Goal: Task Accomplishment & Management: Use online tool/utility

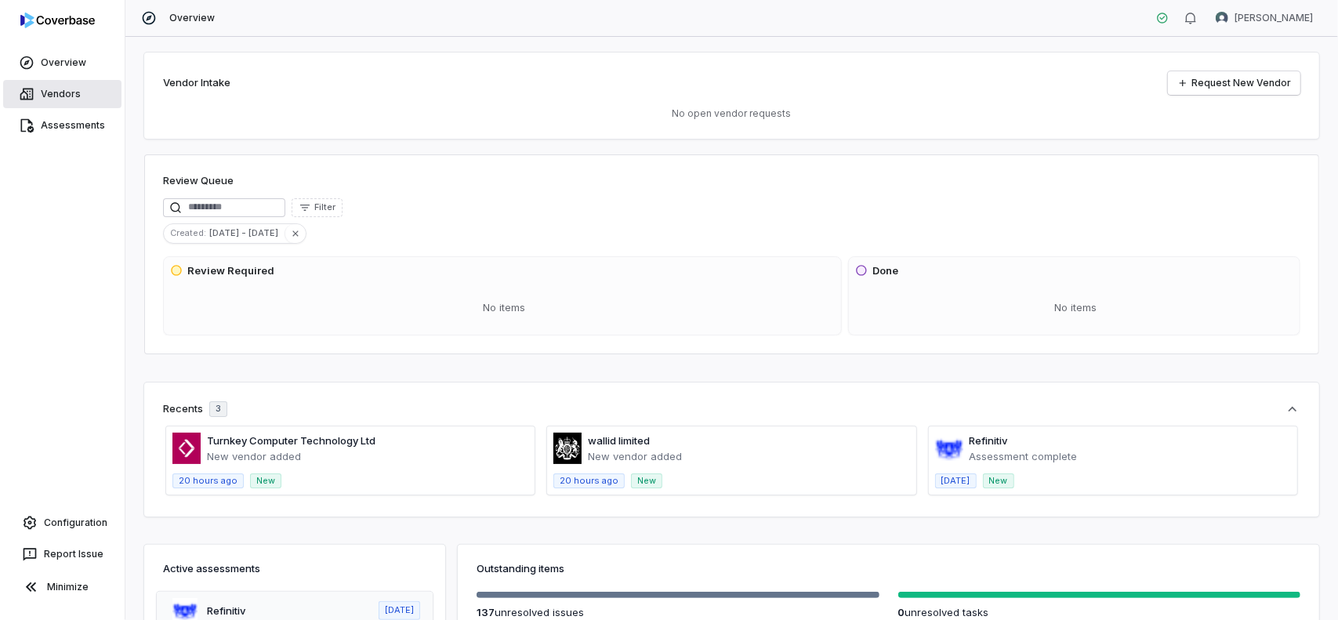
click at [63, 98] on link "Vendors" at bounding box center [62, 94] width 118 height 28
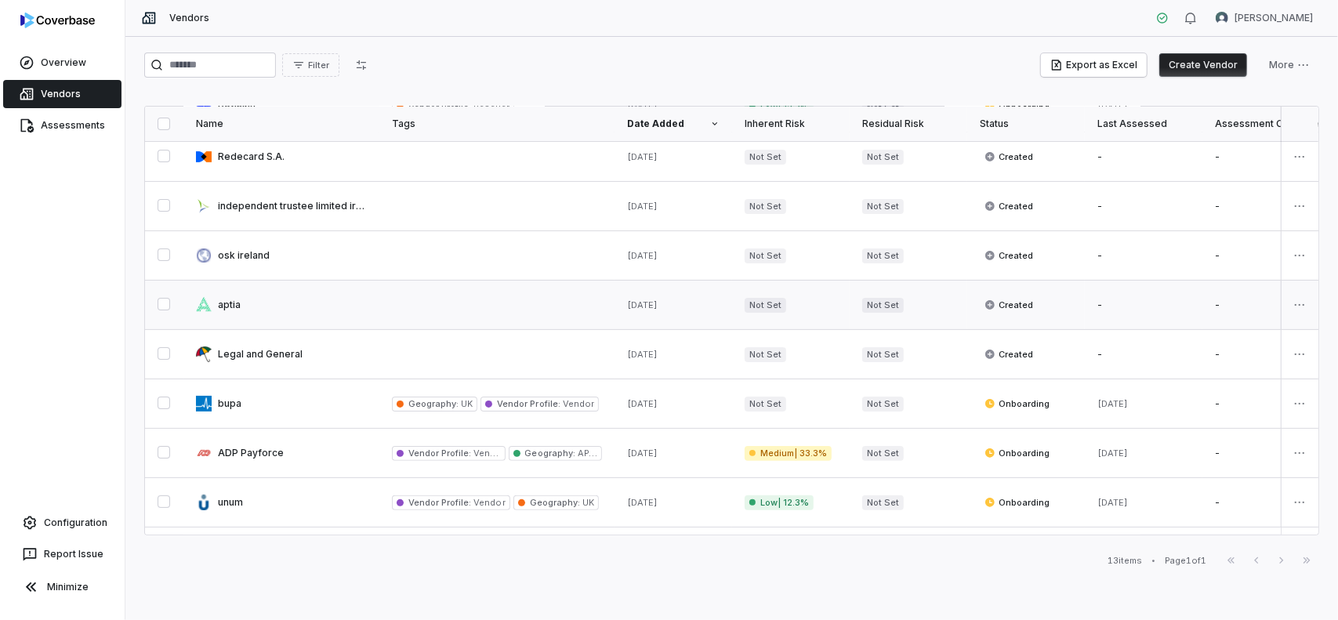
scroll to position [235, 0]
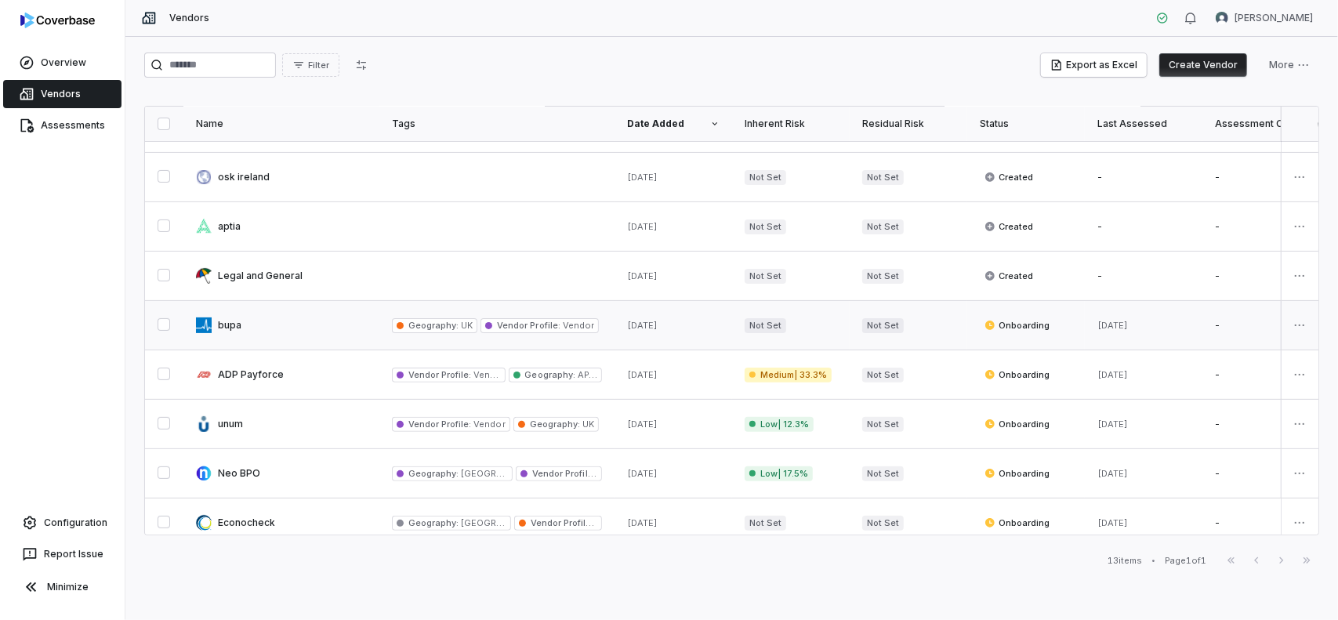
click at [235, 322] on link at bounding box center [281, 325] width 196 height 49
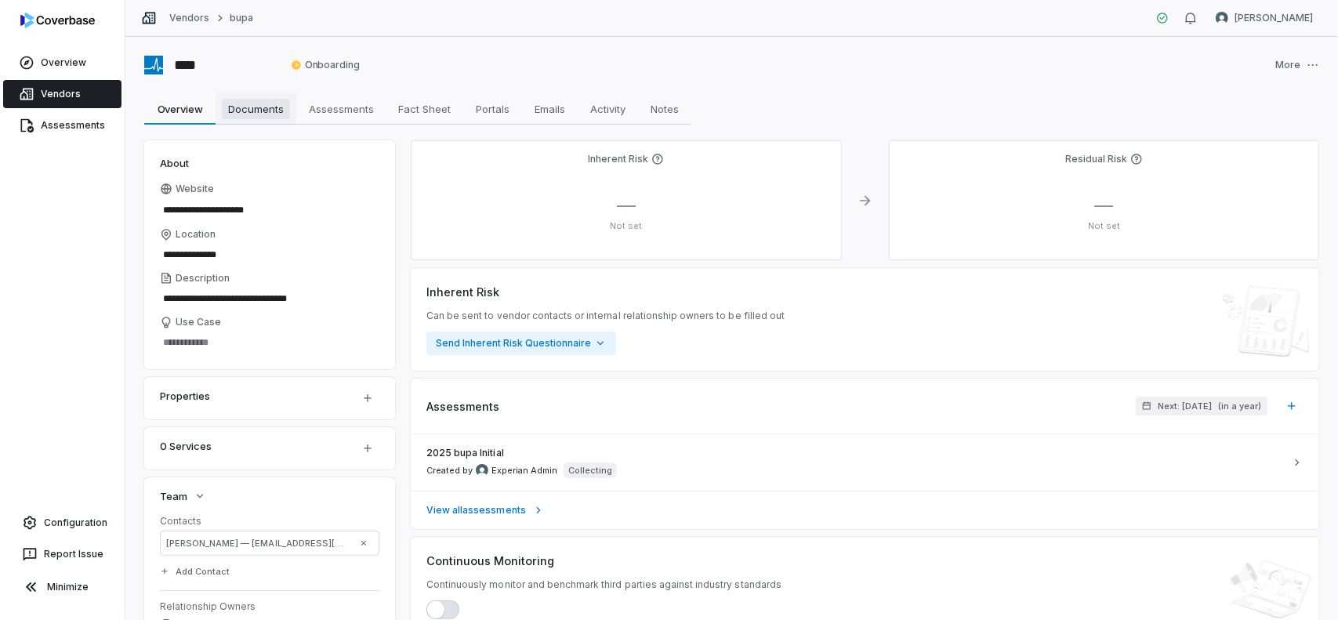
click at [263, 112] on span "Documents" at bounding box center [256, 109] width 68 height 20
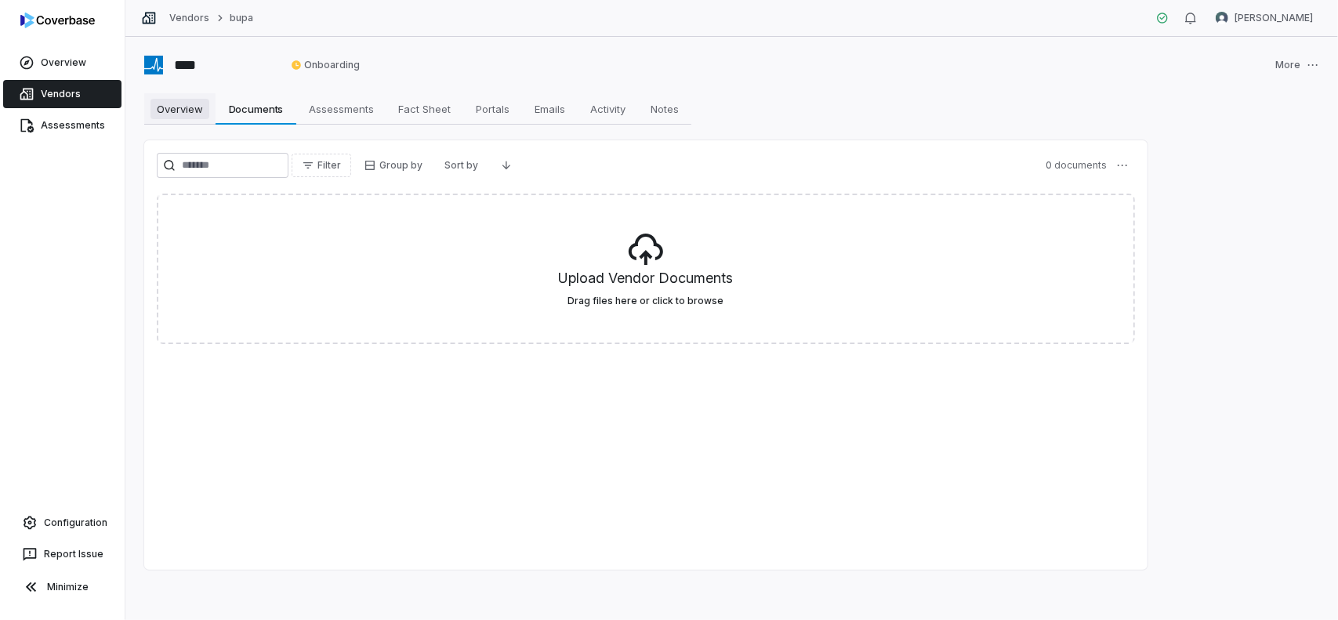
click at [171, 115] on span "Overview" at bounding box center [179, 109] width 59 height 20
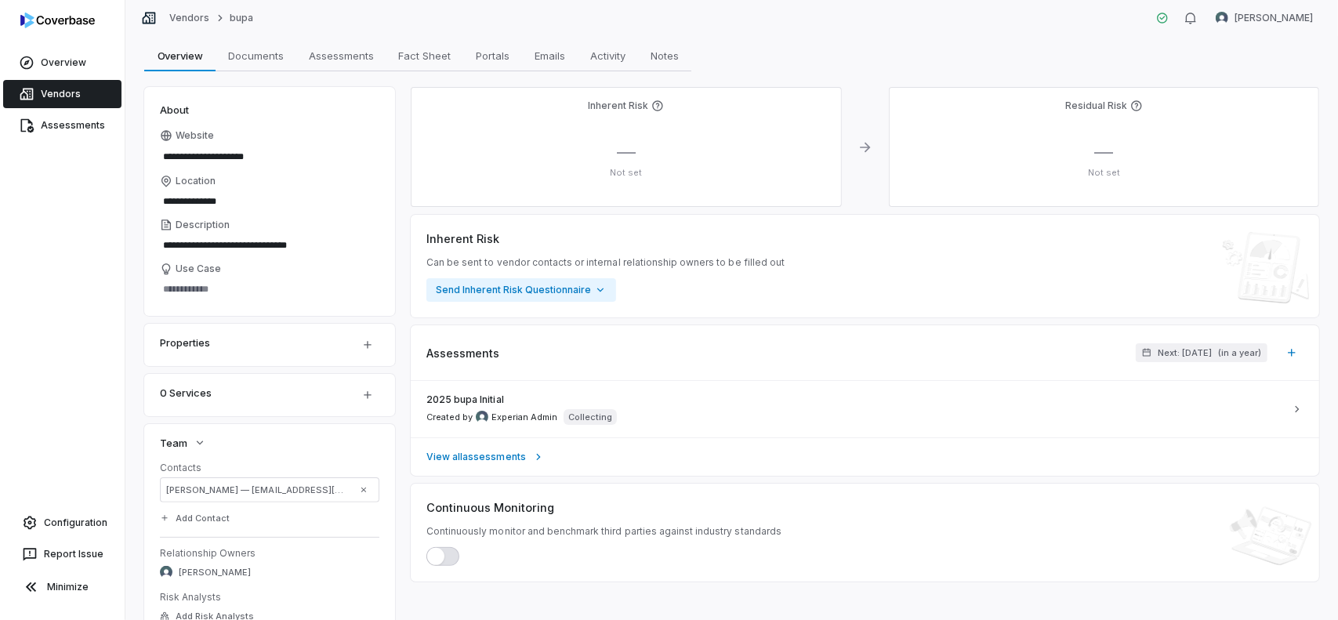
scroll to position [78, 0]
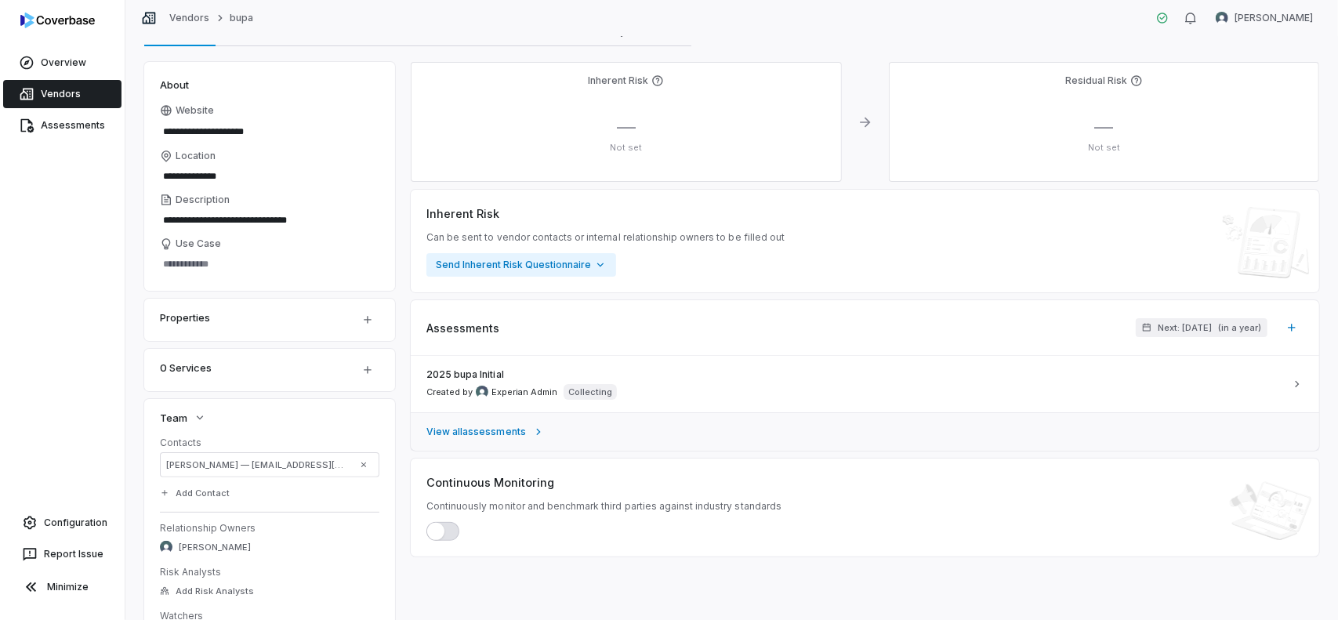
click at [504, 428] on span "View all assessments" at bounding box center [476, 432] width 100 height 13
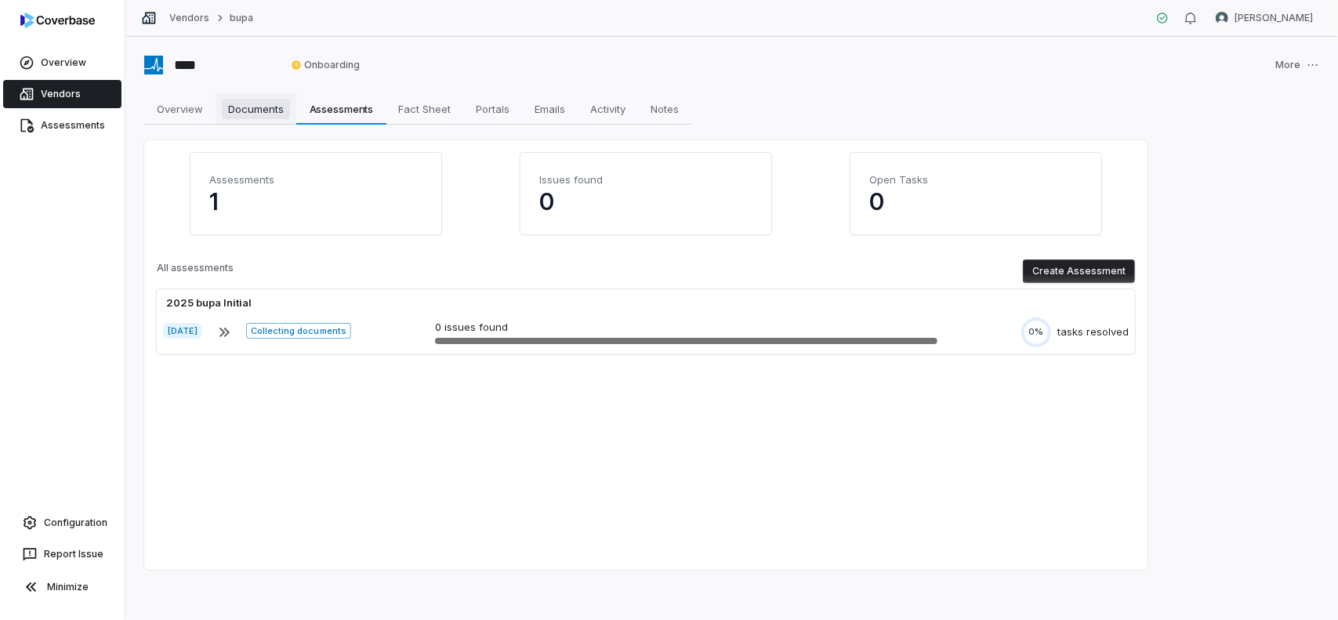
click at [262, 108] on span "Documents" at bounding box center [256, 109] width 68 height 20
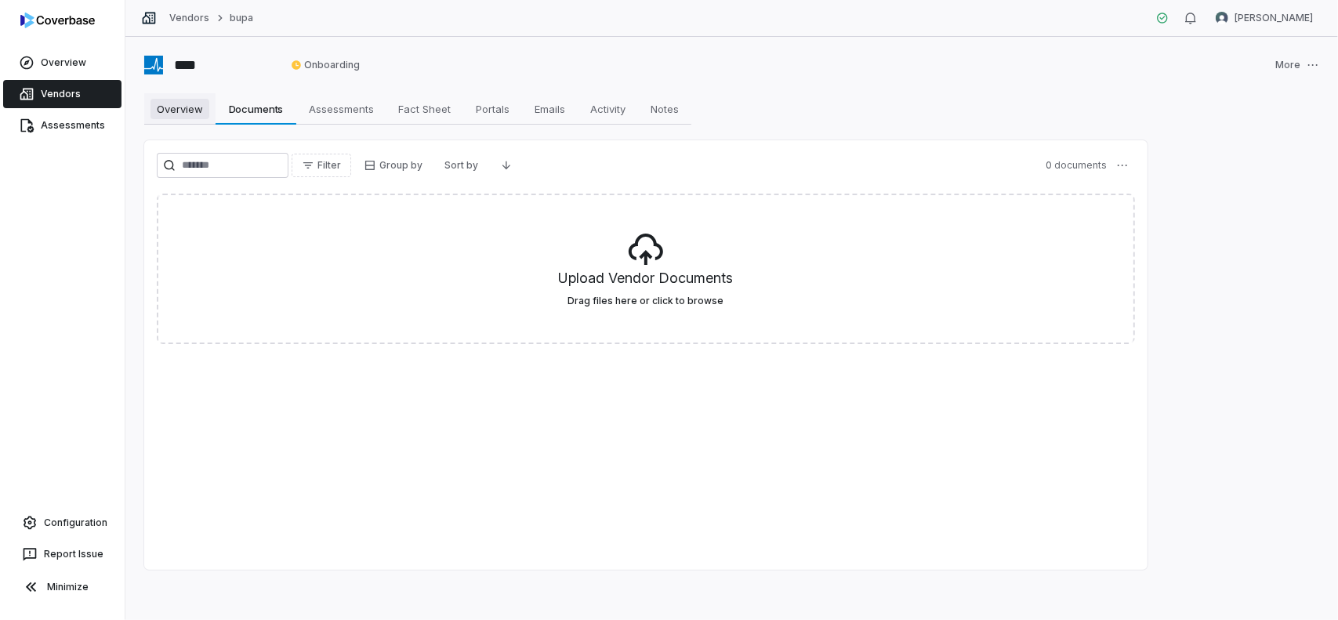
click at [190, 109] on span "Overview" at bounding box center [179, 109] width 59 height 20
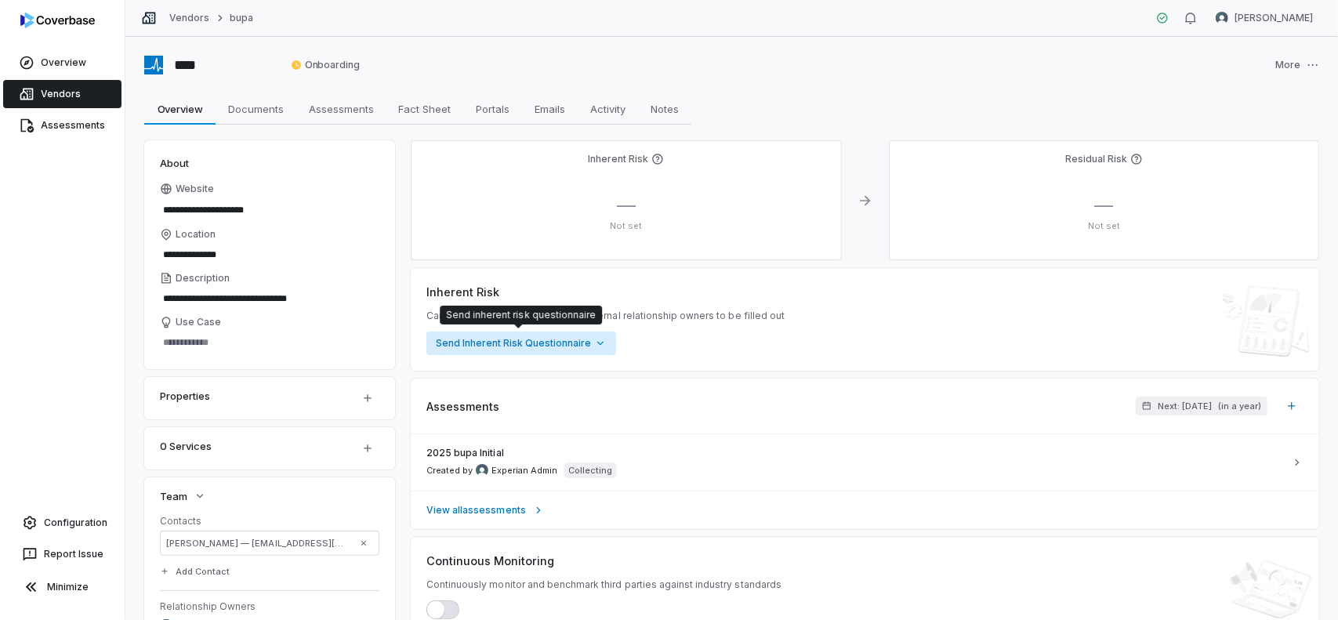
click at [604, 344] on html "**********" at bounding box center [669, 310] width 1338 height 620
click at [650, 332] on html "**********" at bounding box center [669, 310] width 1338 height 620
click at [658, 291] on div "Inherent Risk Can be sent to vendor contacts or internal relationship owners to…" at bounding box center [864, 319] width 877 height 71
click at [1010, 313] on div "Inherent Risk Can be sent to vendor contacts or internal relationship owners to…" at bounding box center [864, 319] width 877 height 71
click at [743, 516] on link "View all assessments" at bounding box center [865, 510] width 908 height 38
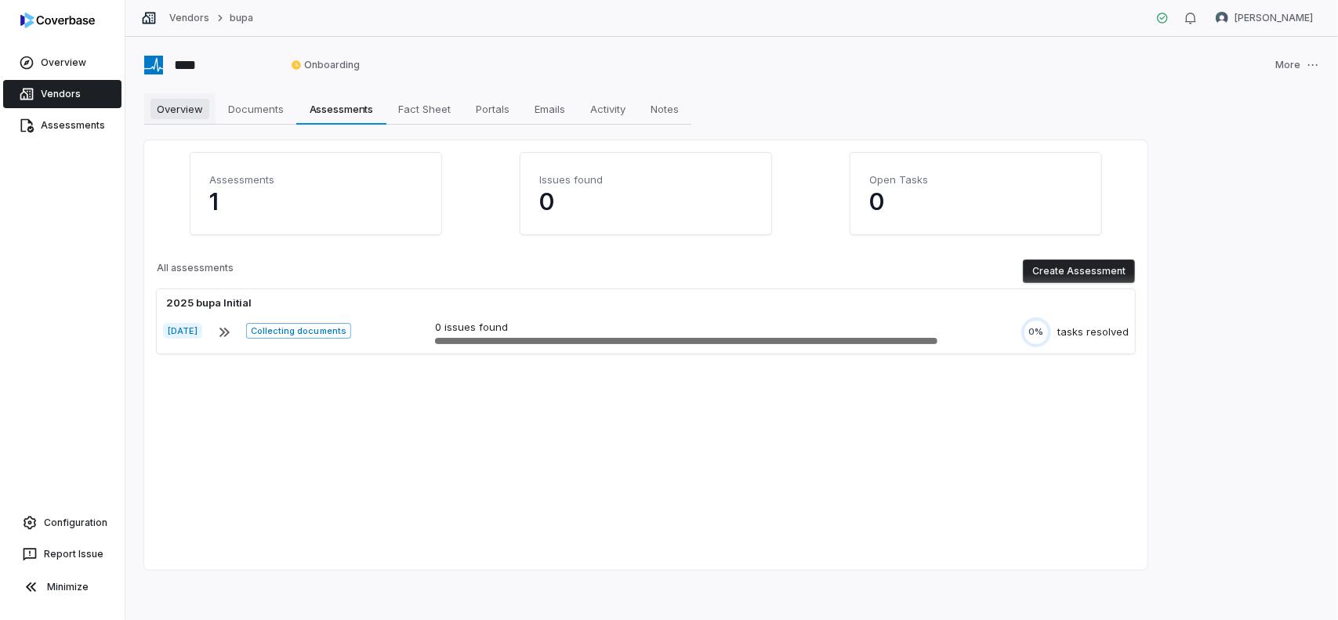
click at [192, 111] on span "Overview" at bounding box center [179, 109] width 59 height 20
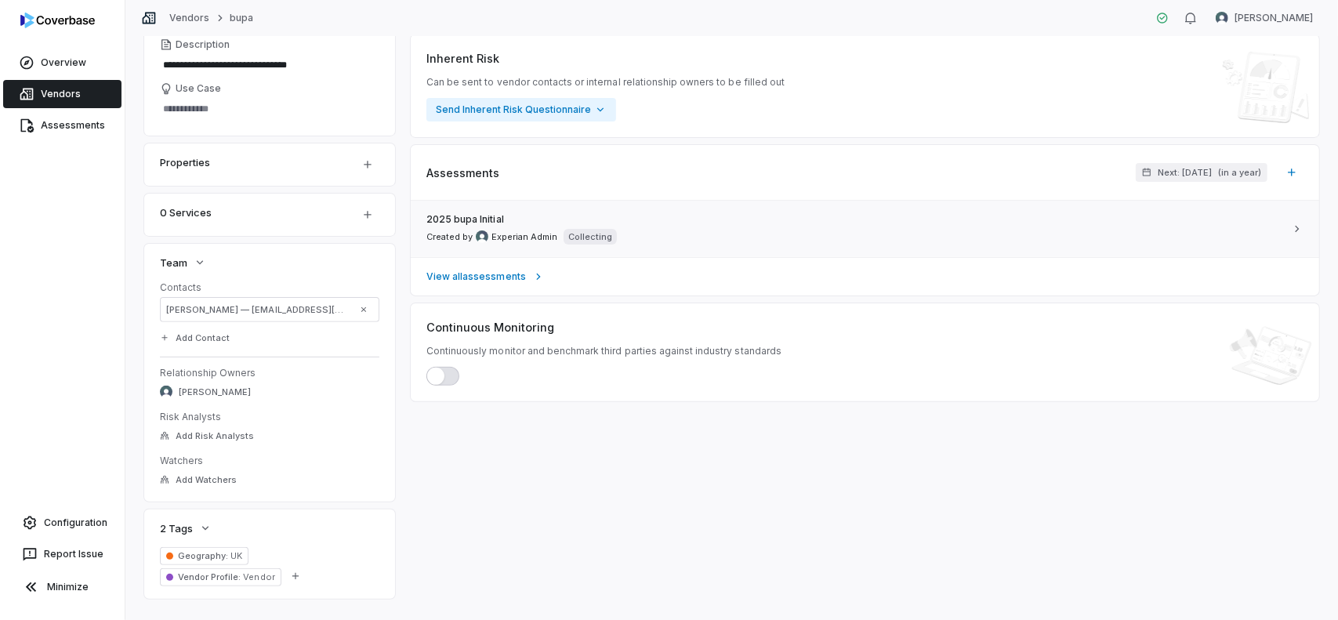
scroll to position [235, 0]
click at [494, 269] on span "View all assessments" at bounding box center [476, 275] width 100 height 13
type textarea "*"
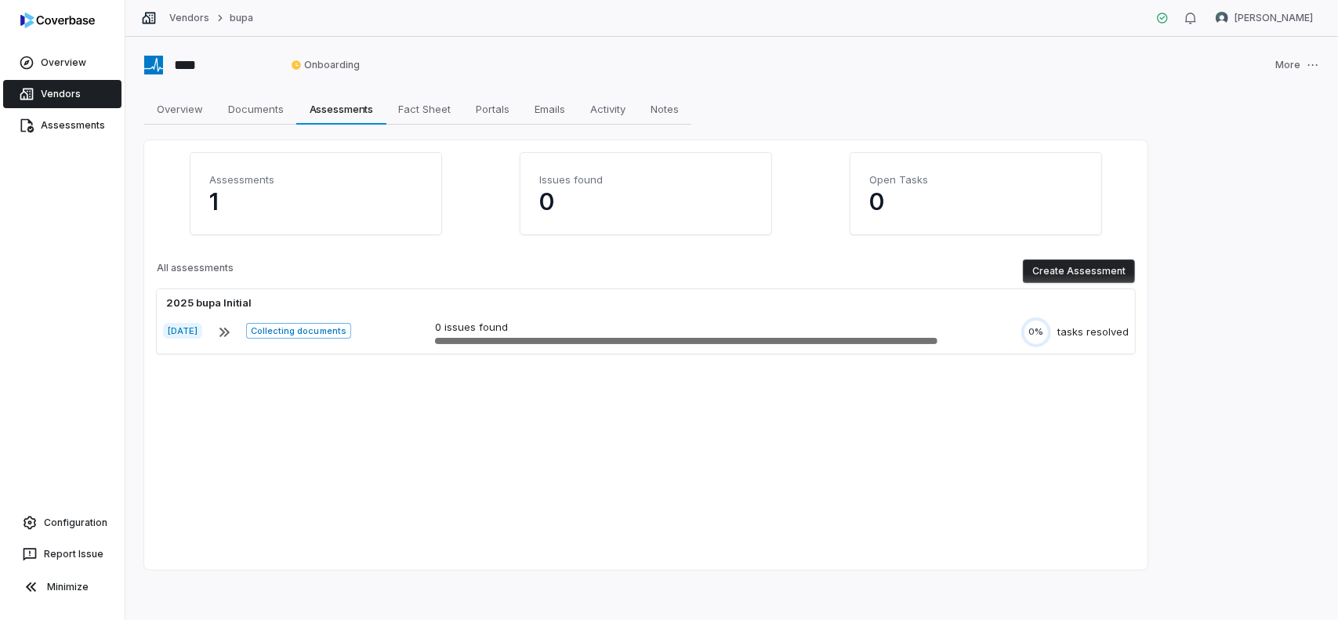
click at [1066, 271] on button "Create Assessment" at bounding box center [1079, 271] width 112 height 24
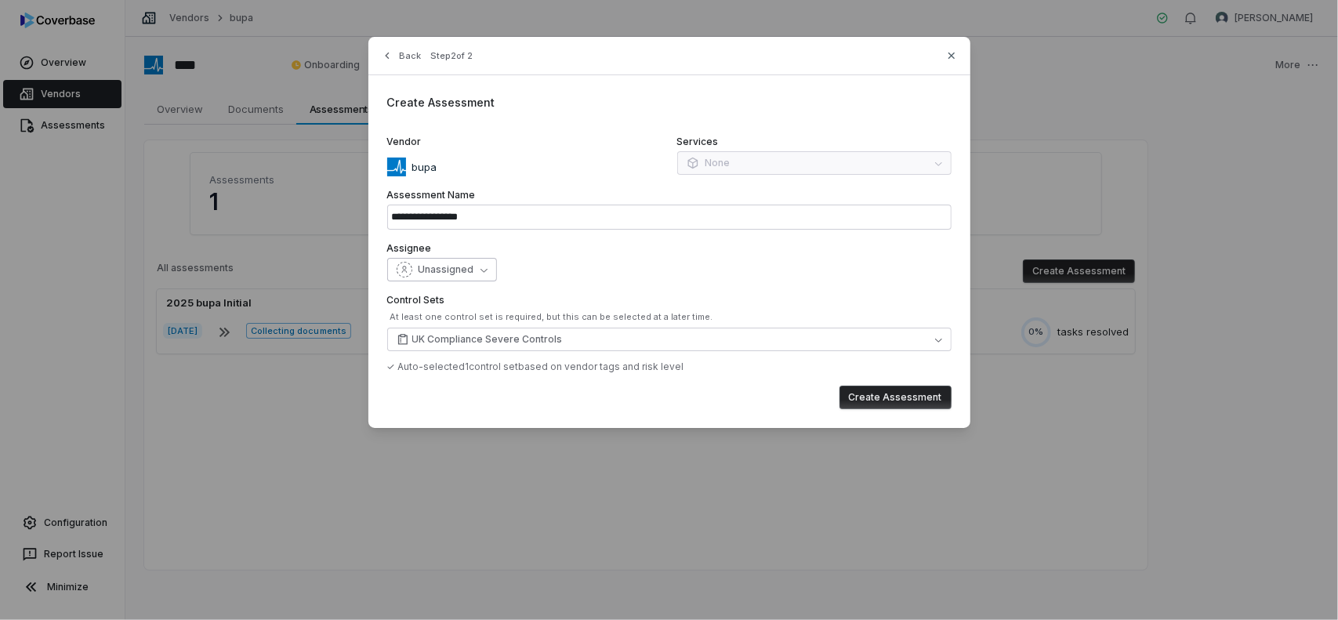
click at [477, 272] on button "Unassigned" at bounding box center [442, 270] width 110 height 24
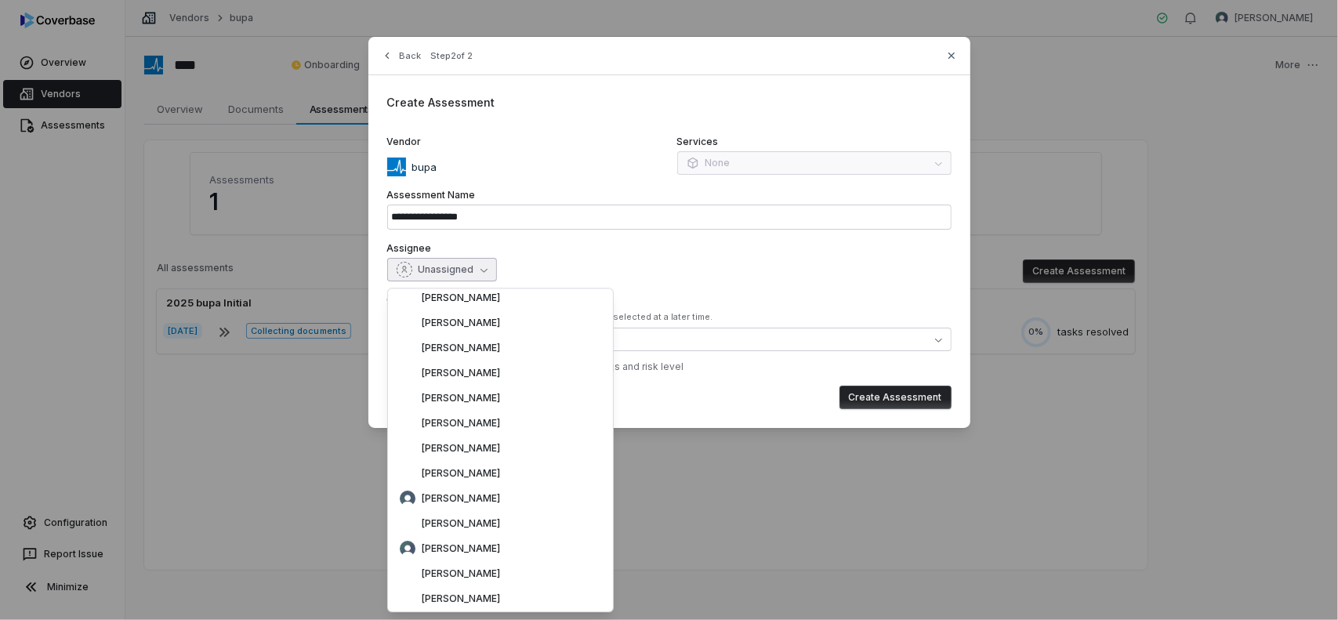
scroll to position [4311, 0]
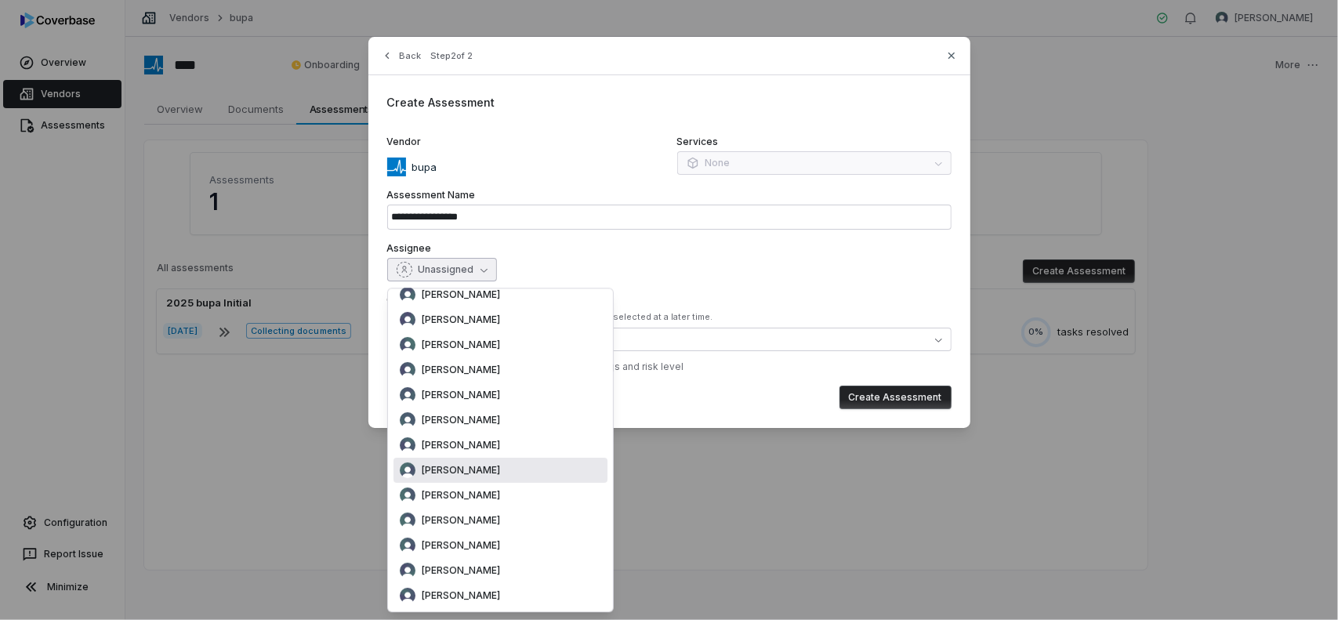
click at [467, 465] on span "[PERSON_NAME]" at bounding box center [461, 470] width 78 height 13
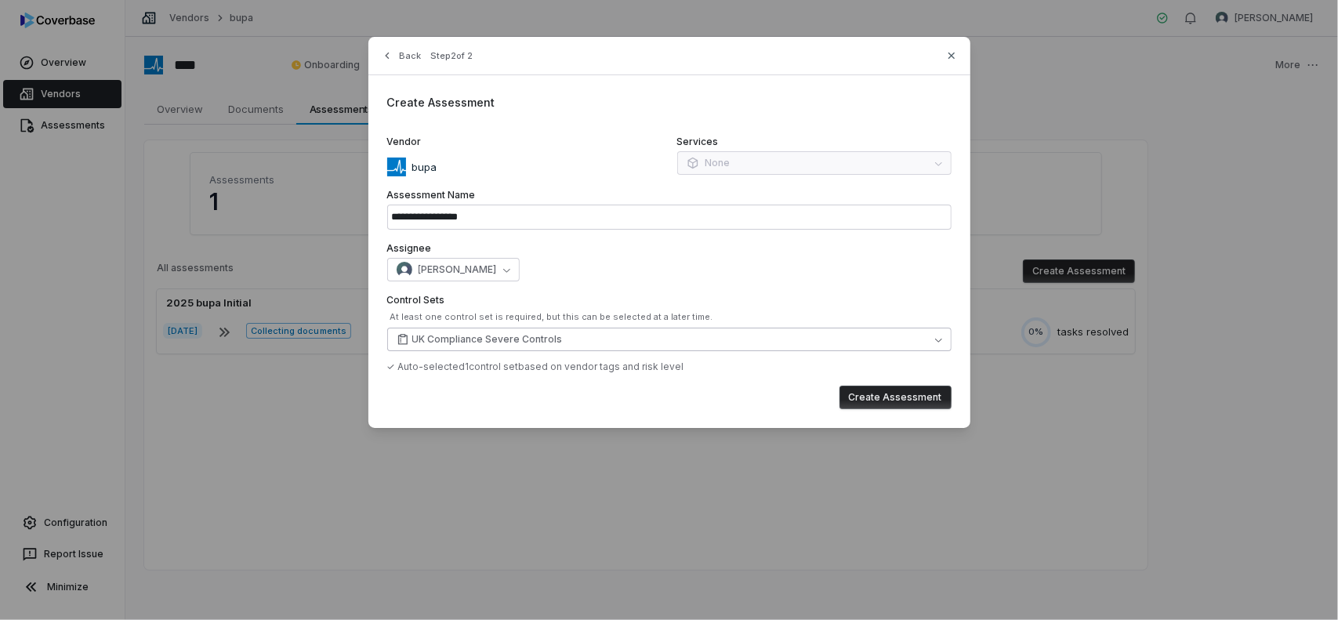
click at [571, 336] on button "UK Compliance Severe Controls" at bounding box center [669, 340] width 564 height 24
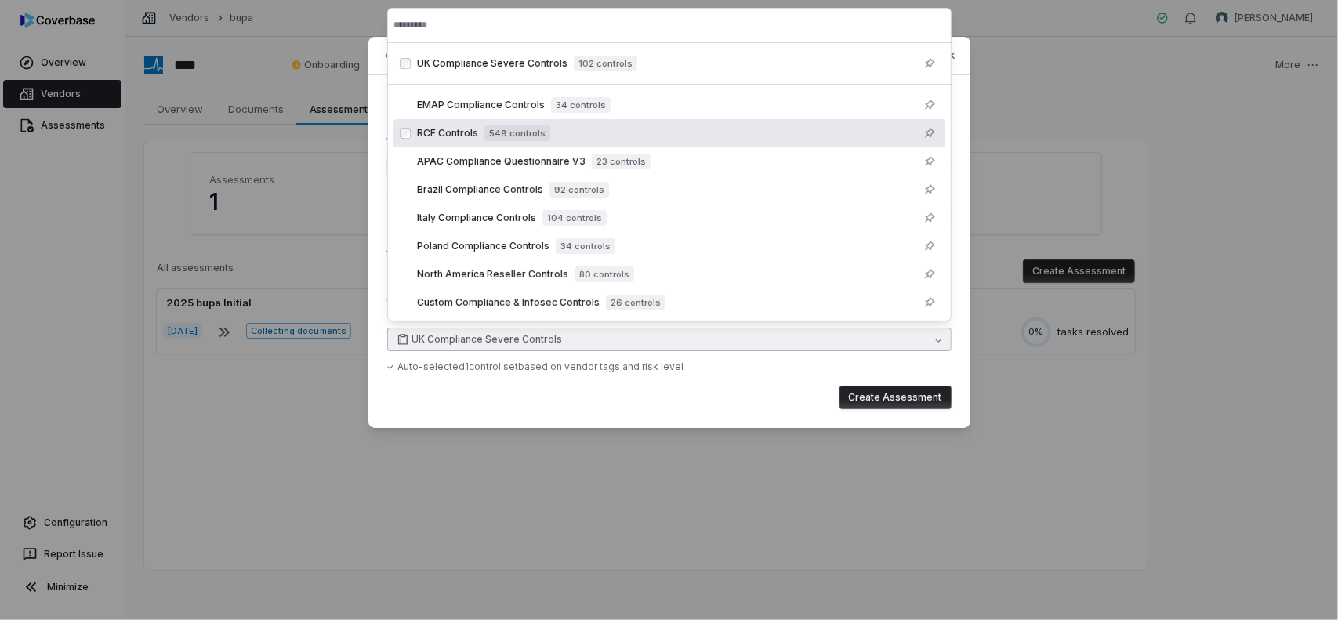
click at [452, 130] on span "RCF Controls" at bounding box center [447, 133] width 61 height 13
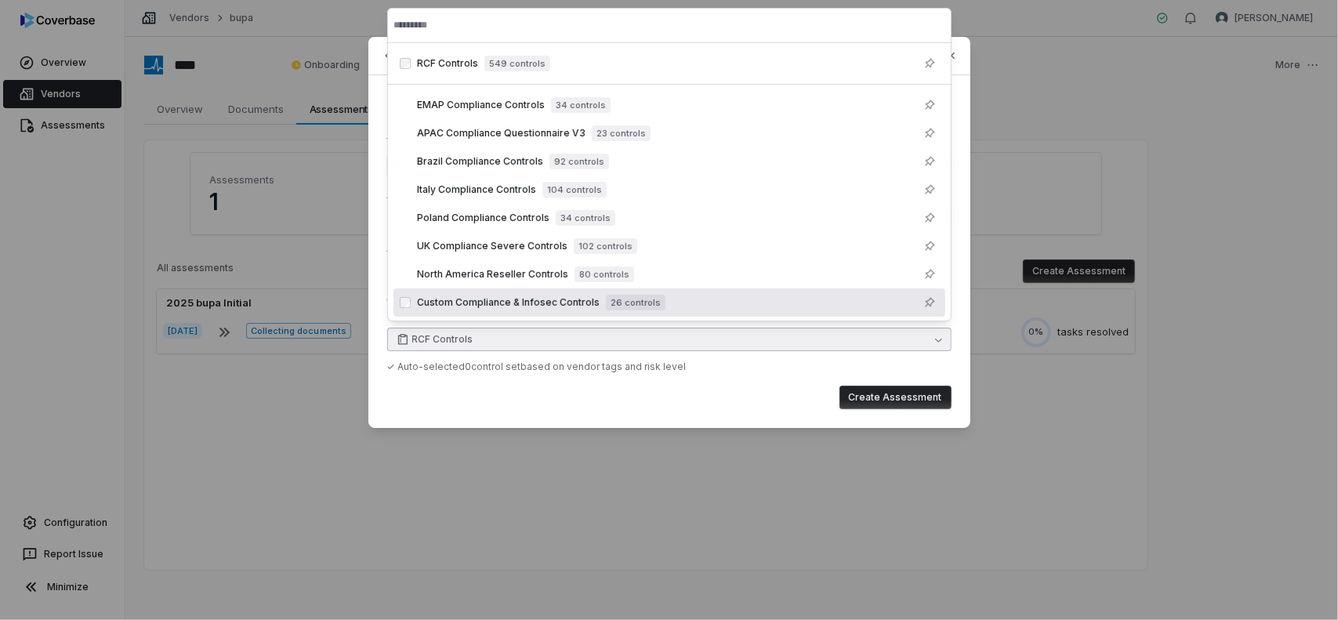
click at [795, 380] on div "**********" at bounding box center [669, 232] width 602 height 391
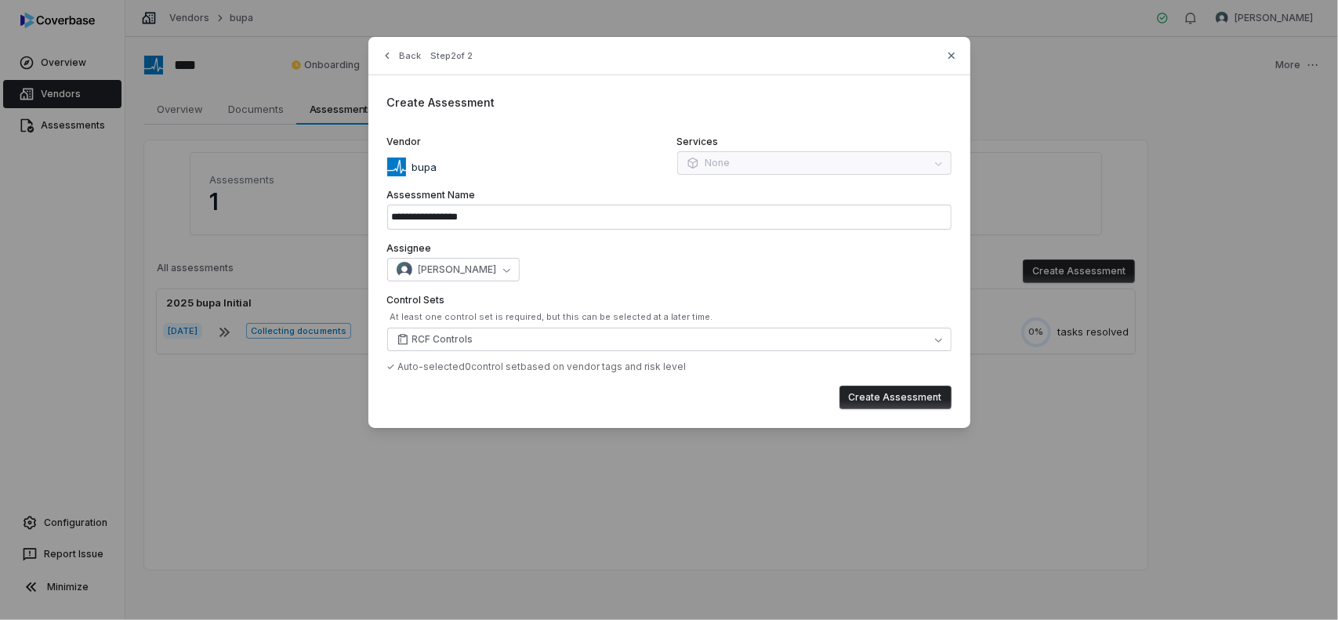
click at [898, 406] on button "Create Assessment" at bounding box center [895, 398] width 112 height 24
type input "**********"
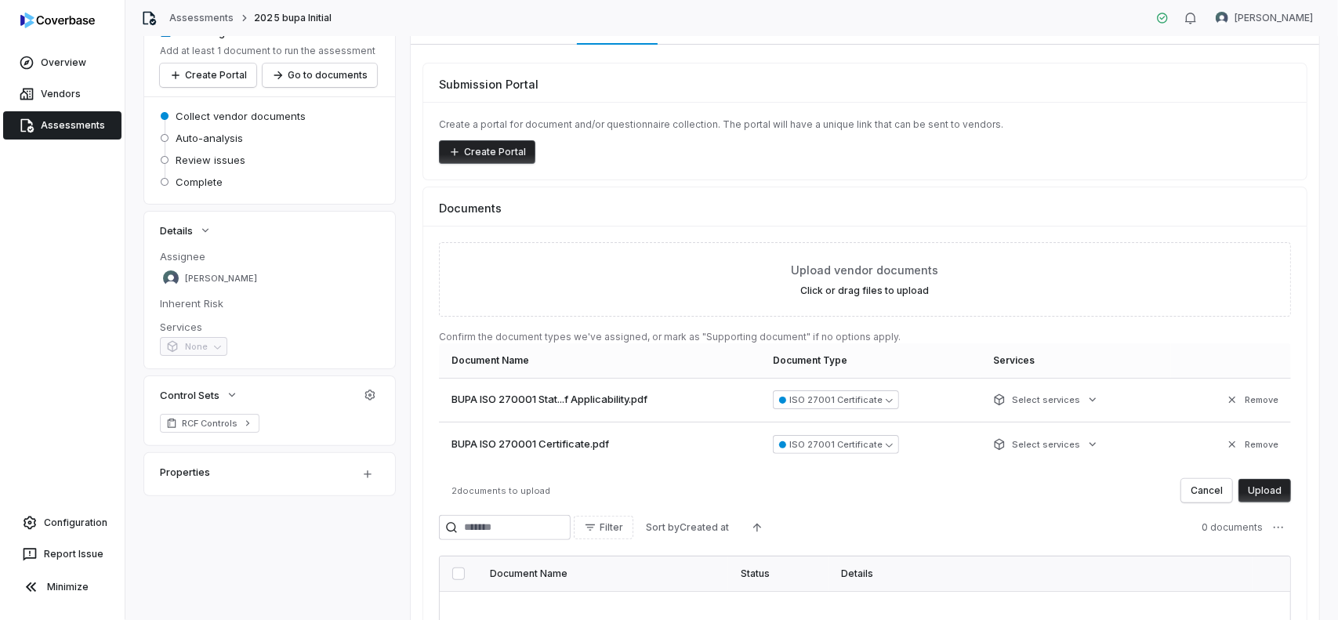
scroll to position [121, 0]
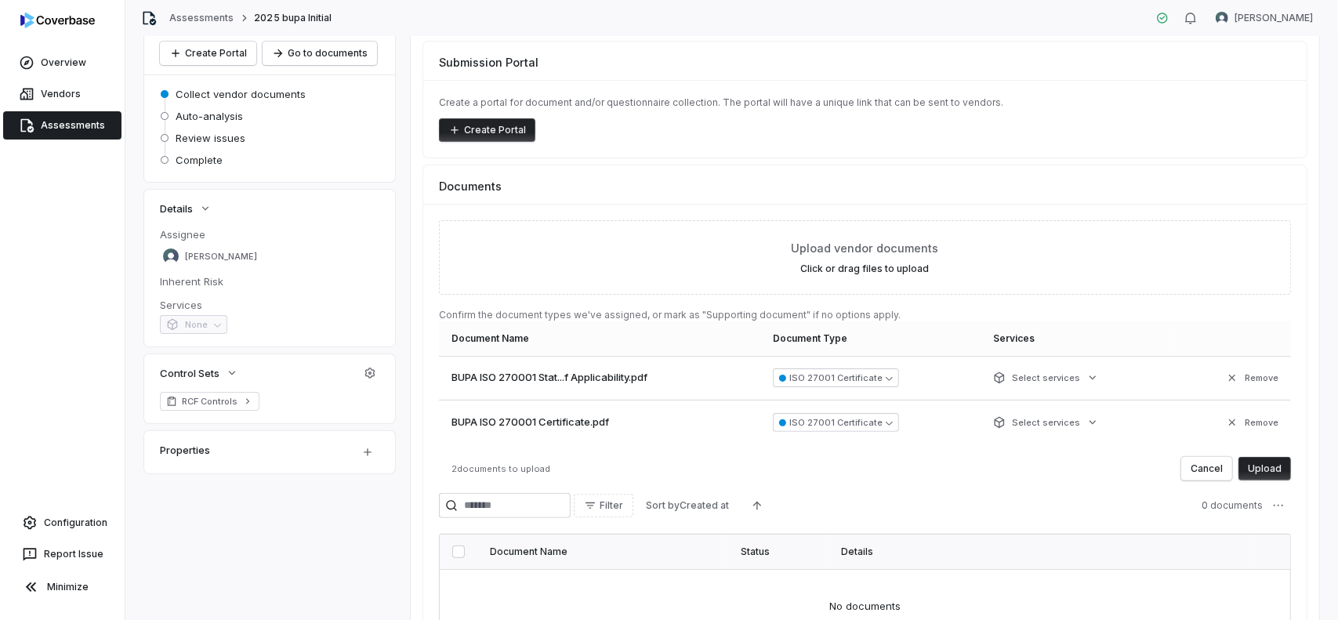
click at [1263, 471] on button "Upload" at bounding box center [1264, 469] width 53 height 24
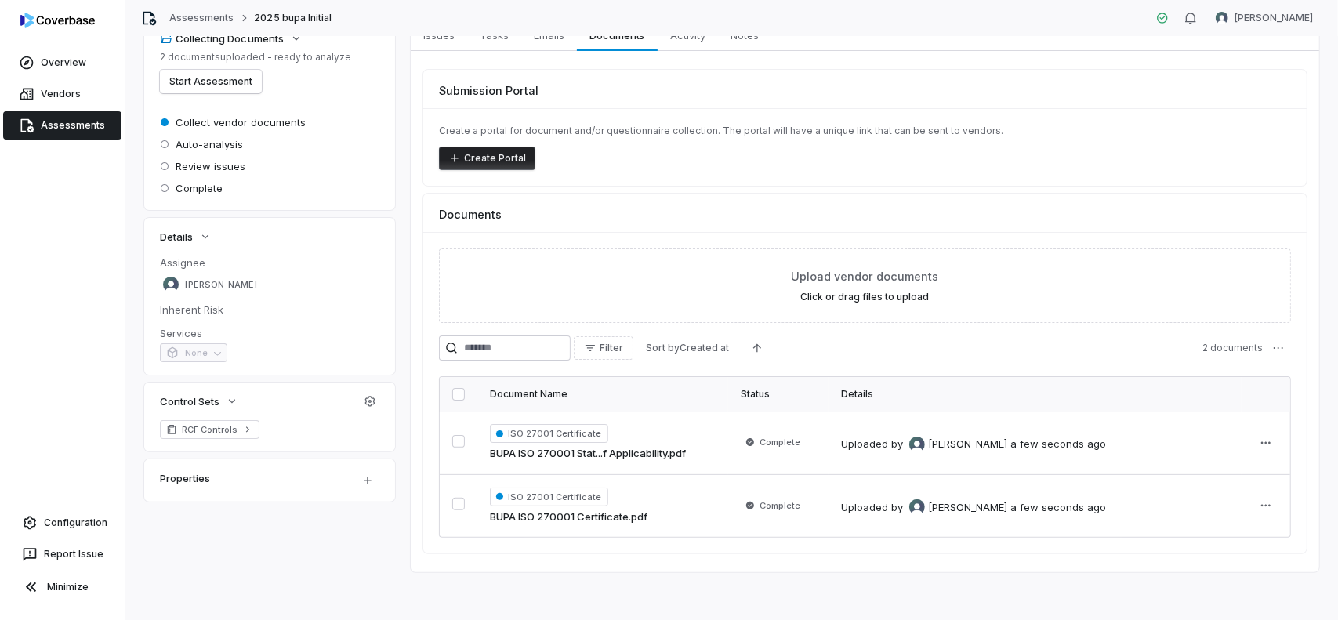
scroll to position [0, 0]
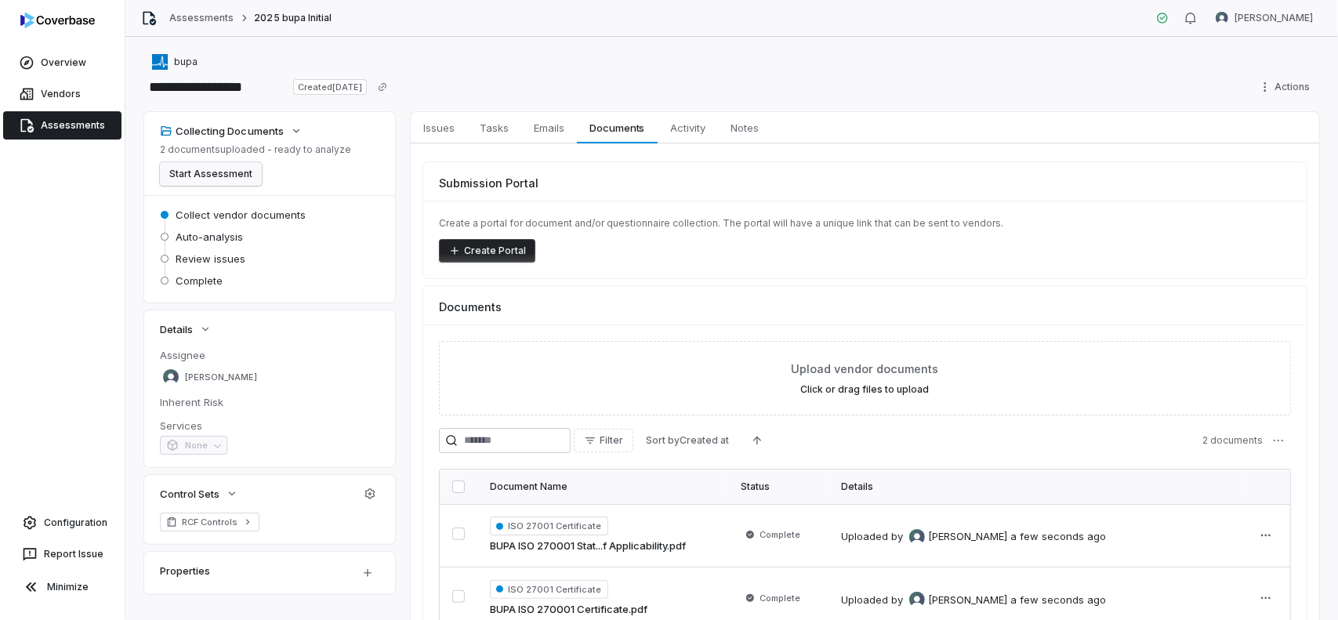
click at [210, 175] on button "Start Assessment" at bounding box center [211, 174] width 102 height 24
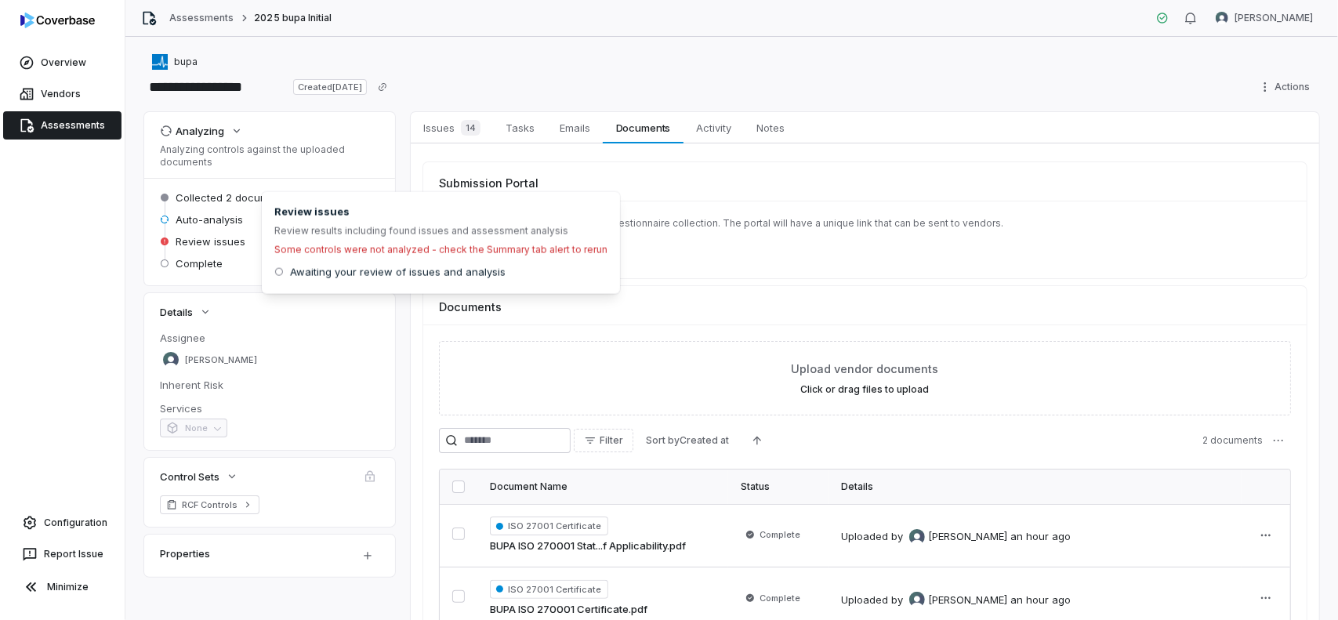
click at [202, 241] on span "Review issues" at bounding box center [211, 241] width 70 height 14
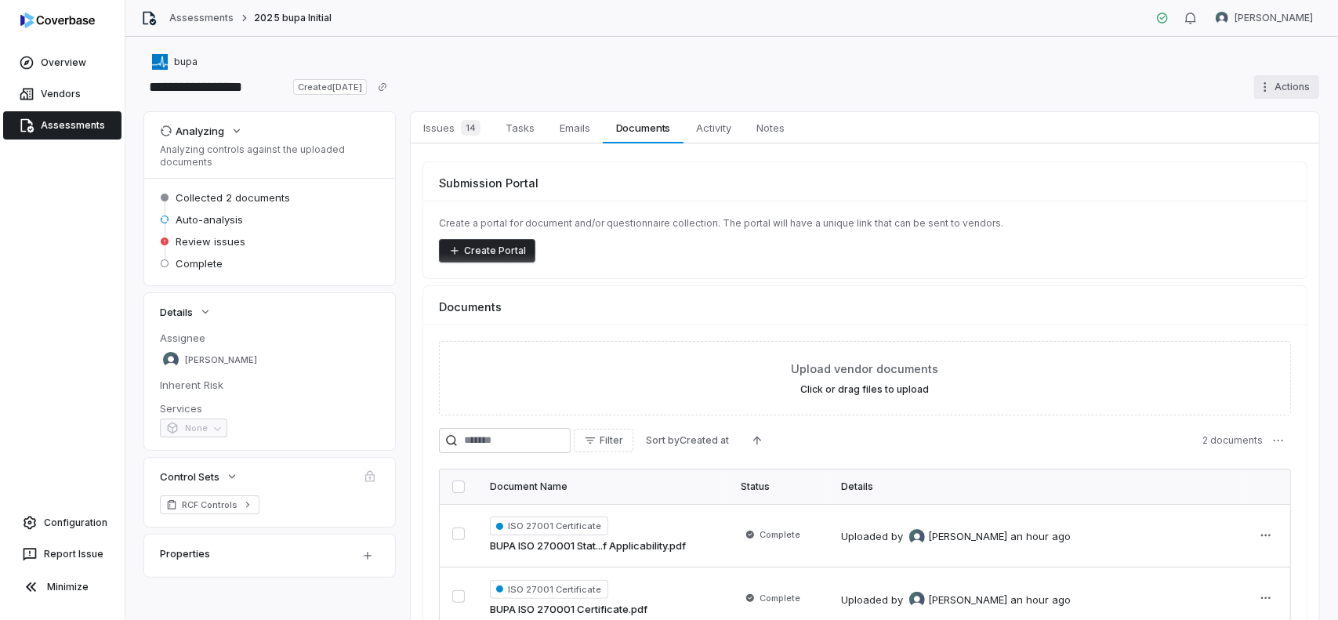
click at [1275, 93] on html "**********" at bounding box center [669, 310] width 1338 height 620
click at [1069, 93] on html "**********" at bounding box center [669, 310] width 1338 height 620
click at [524, 129] on span "Tasks" at bounding box center [520, 128] width 42 height 20
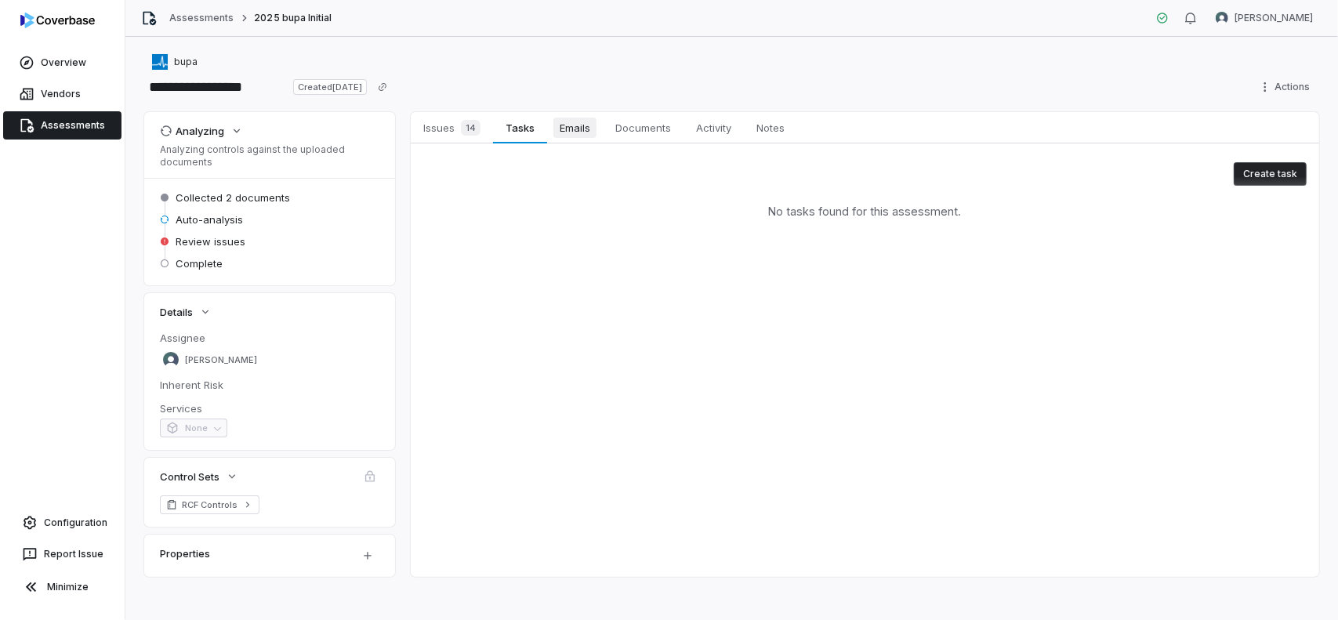
click at [575, 118] on span "Emails" at bounding box center [574, 128] width 43 height 20
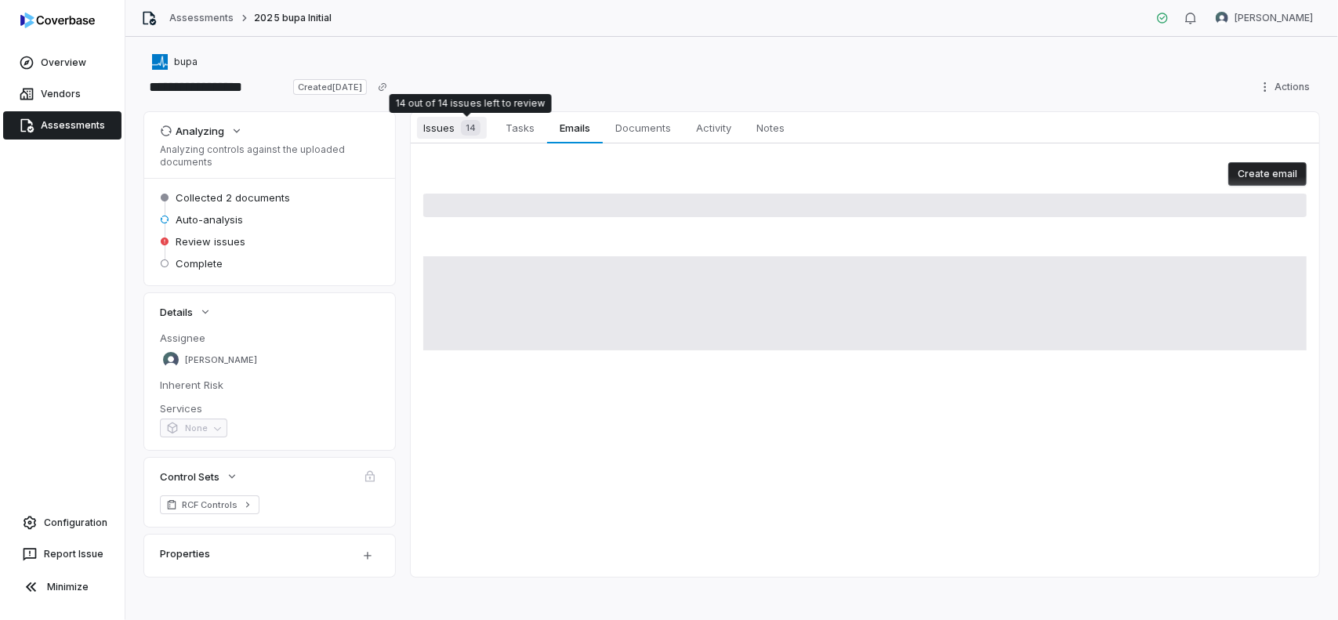
click at [450, 129] on span "Issues 14" at bounding box center [452, 128] width 70 height 22
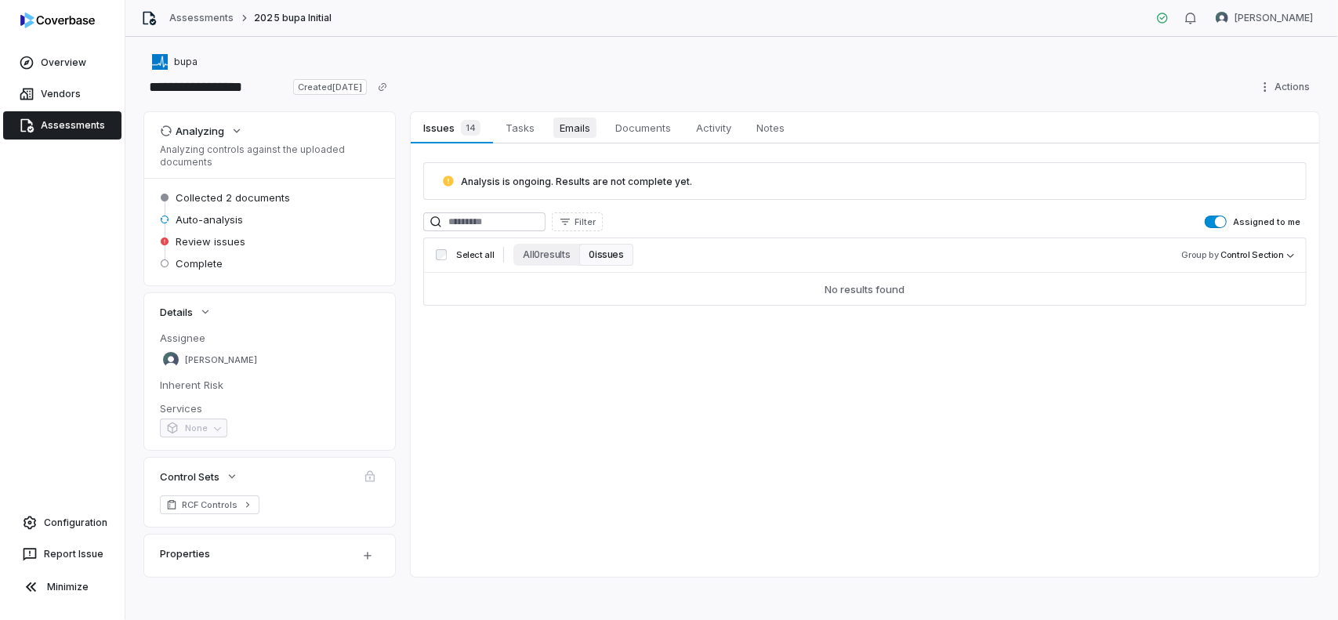
click at [588, 132] on span "Emails" at bounding box center [574, 128] width 43 height 20
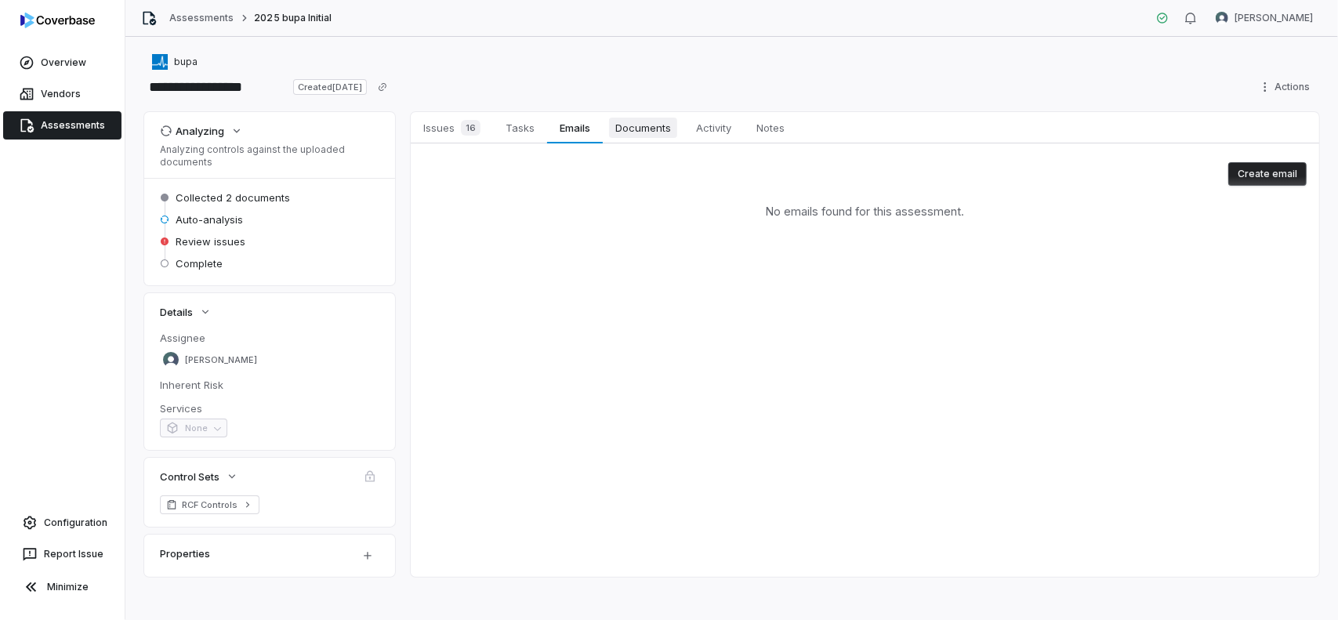
click at [635, 122] on span "Documents" at bounding box center [643, 128] width 68 height 20
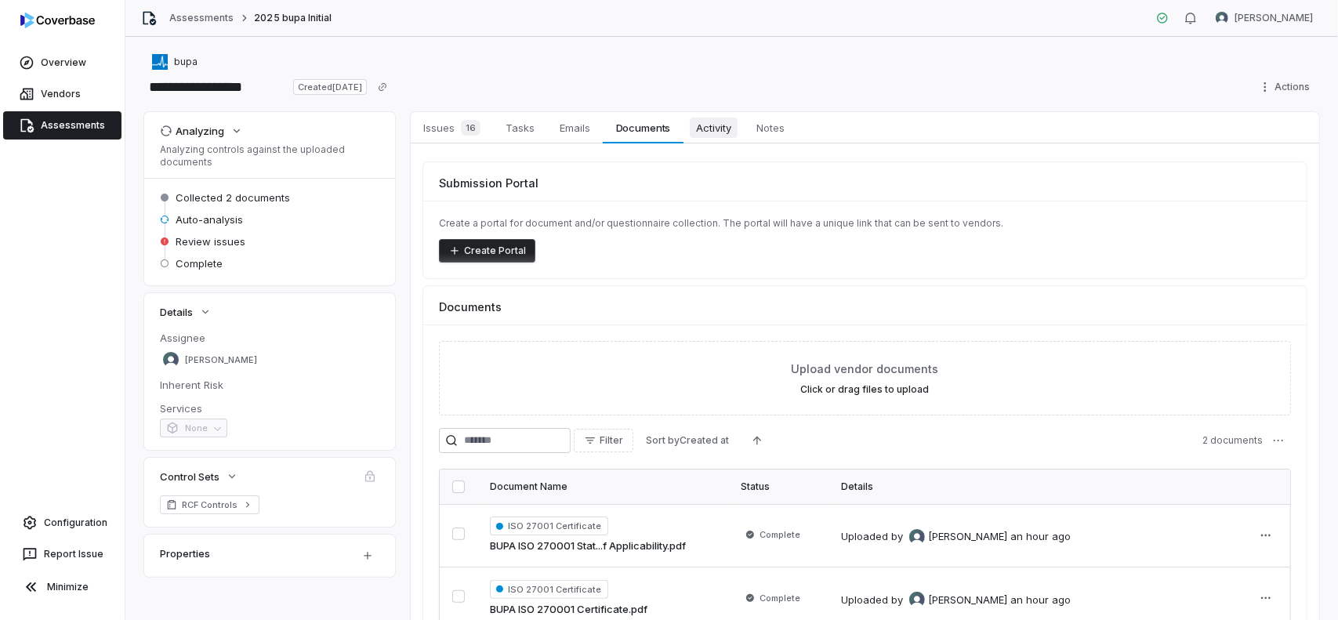
click at [716, 122] on span "Activity" at bounding box center [714, 128] width 48 height 20
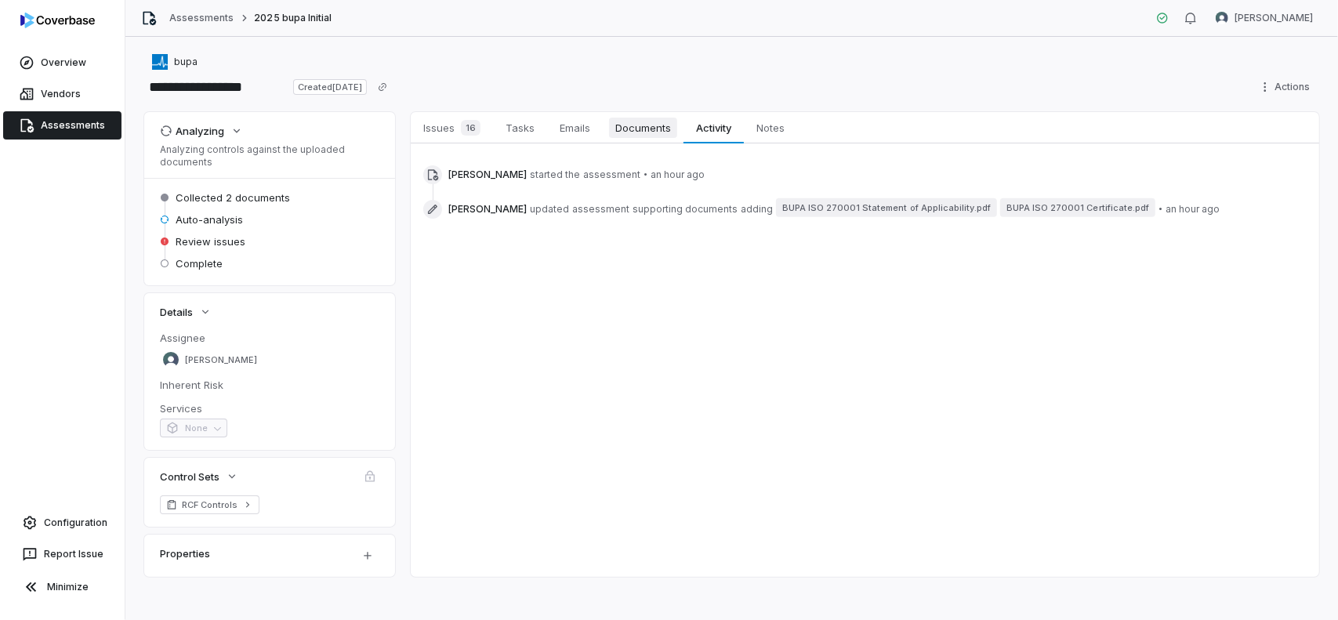
click at [642, 129] on span "Documents" at bounding box center [643, 128] width 68 height 20
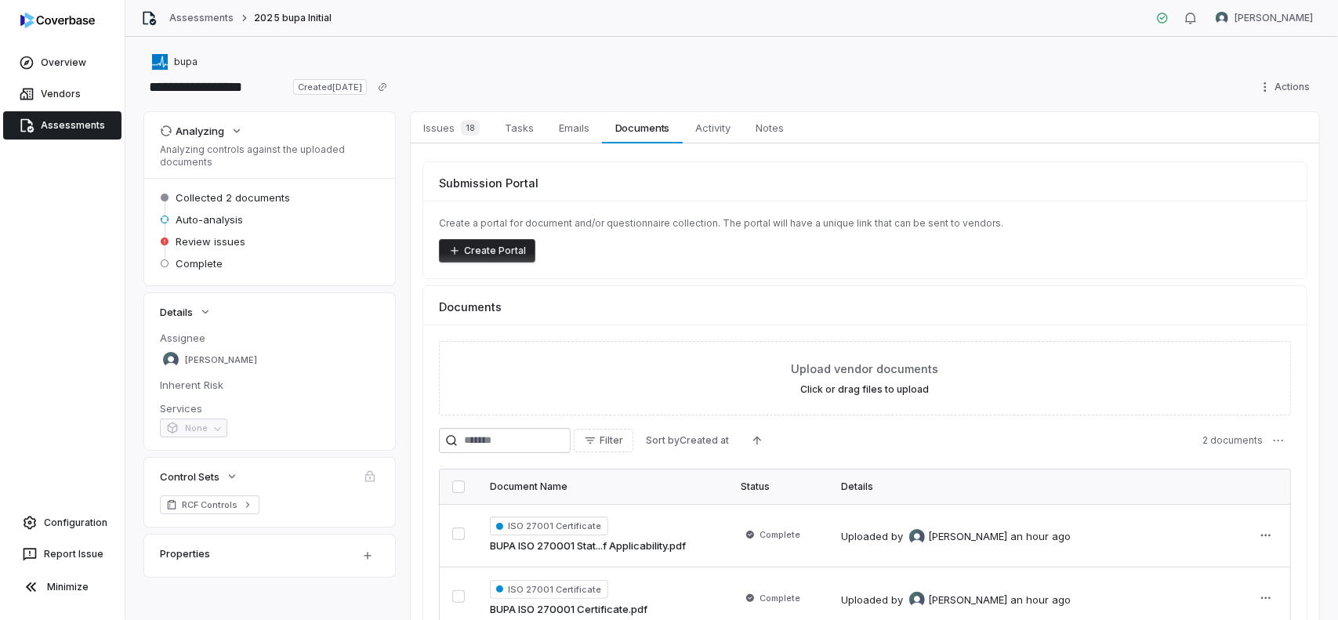
click at [1163, 187] on div "Submission Portal" at bounding box center [864, 176] width 883 height 29
click at [1099, 232] on div "Create a portal for document and/or questionnaire collection. The portal will h…" at bounding box center [864, 240] width 883 height 78
click at [445, 123] on span "Issues 20" at bounding box center [452, 128] width 71 height 22
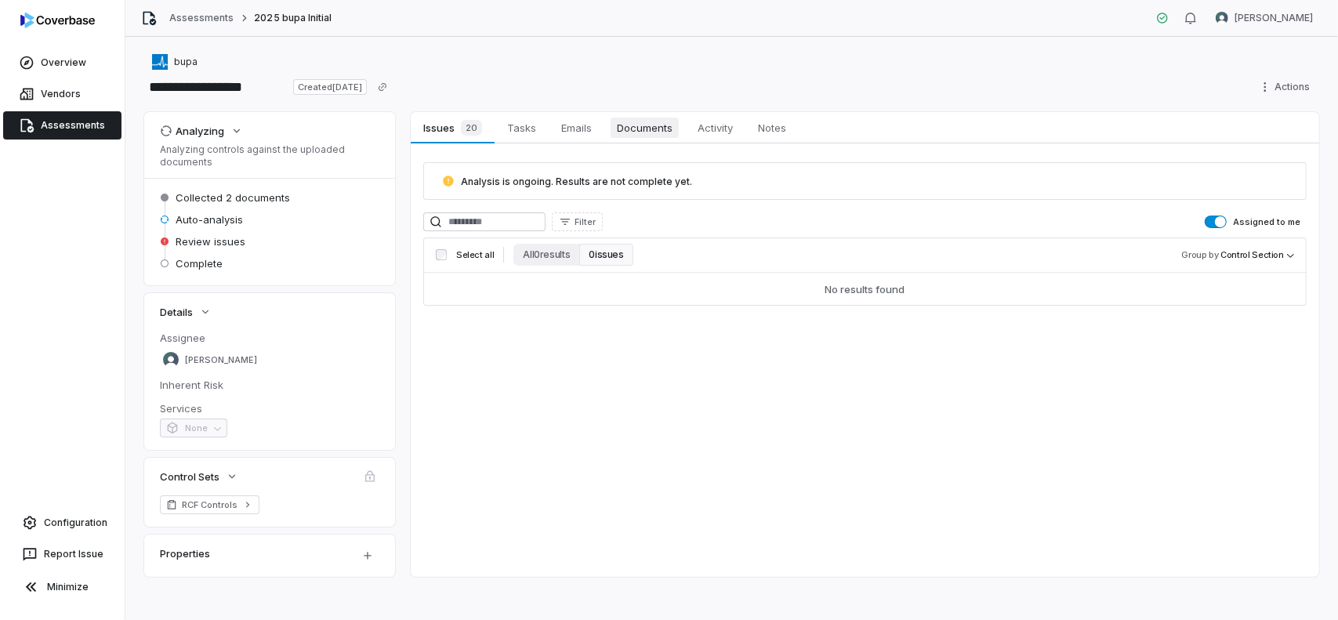
click at [640, 133] on span "Documents" at bounding box center [645, 128] width 68 height 20
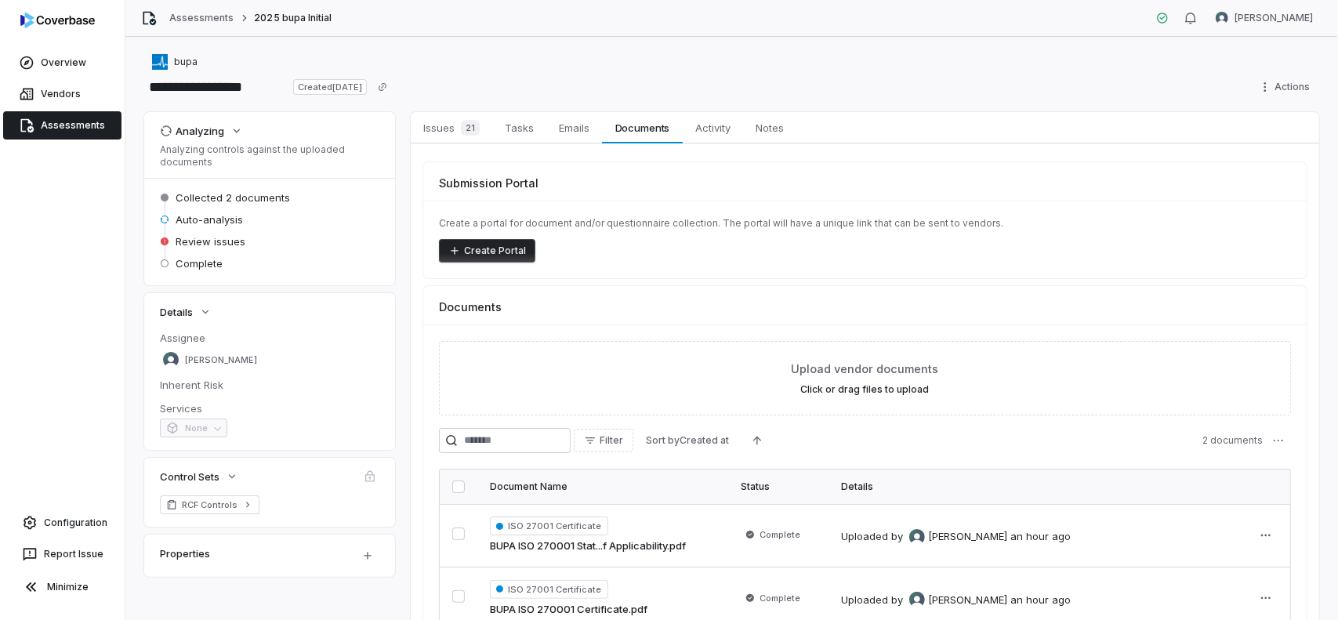
click at [1111, 270] on div "Create a portal for document and/or questionnaire collection. The portal will h…" at bounding box center [864, 240] width 883 height 78
